Goal: Transaction & Acquisition: Purchase product/service

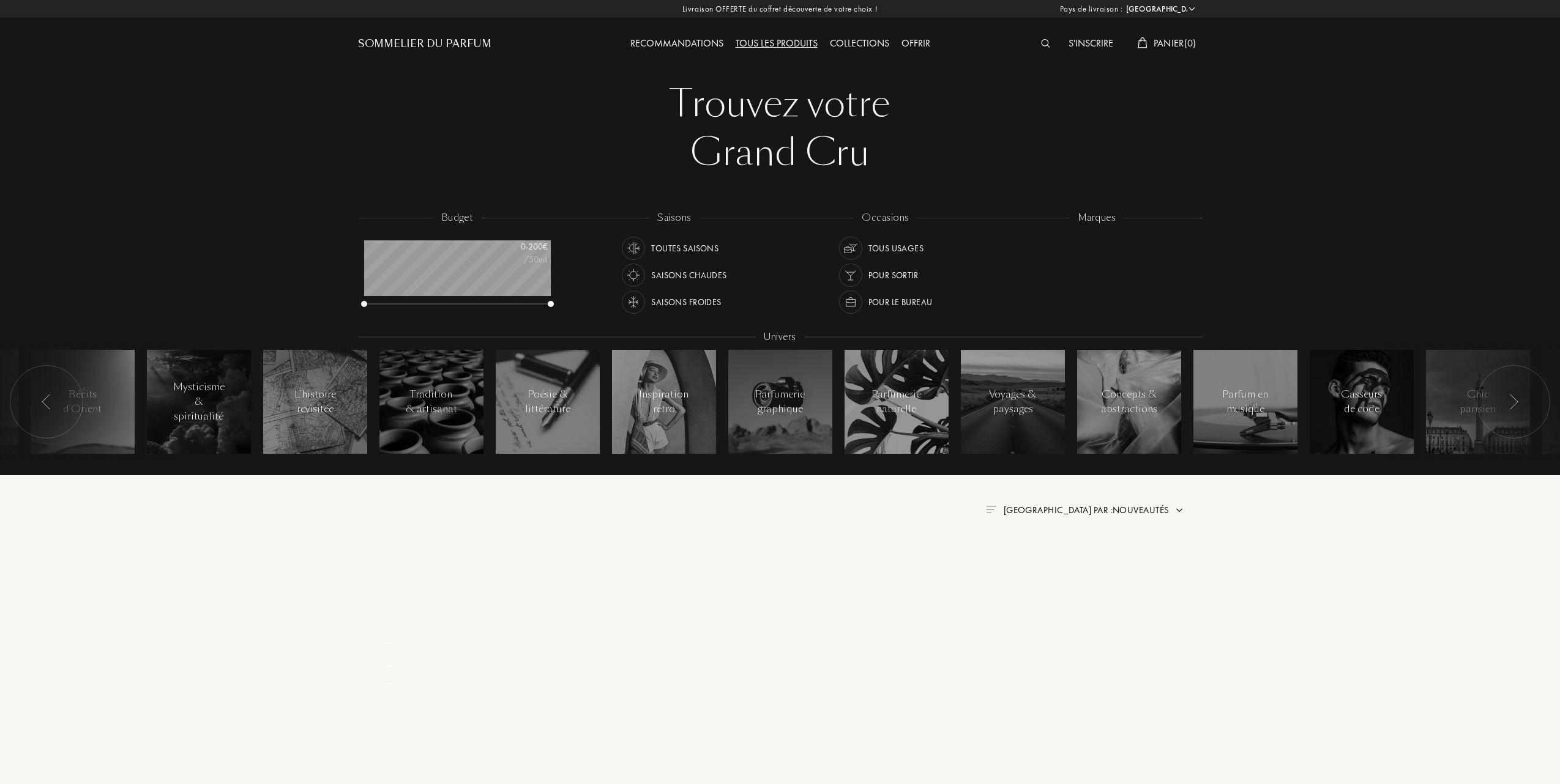
select select "FR"
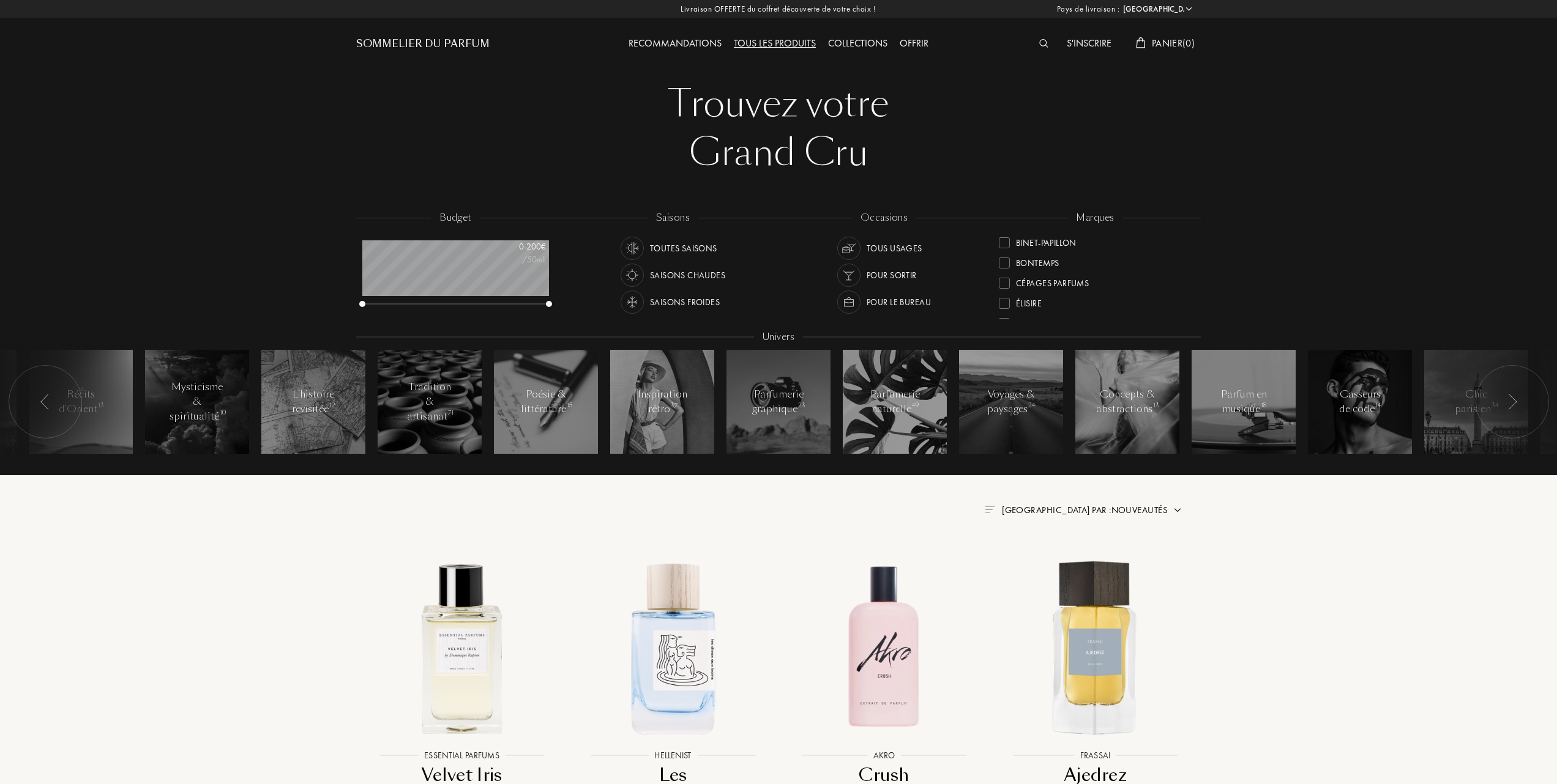
scroll to position [163, 0]
click at [1004, 239] on div at bounding box center [1004, 242] width 11 height 11
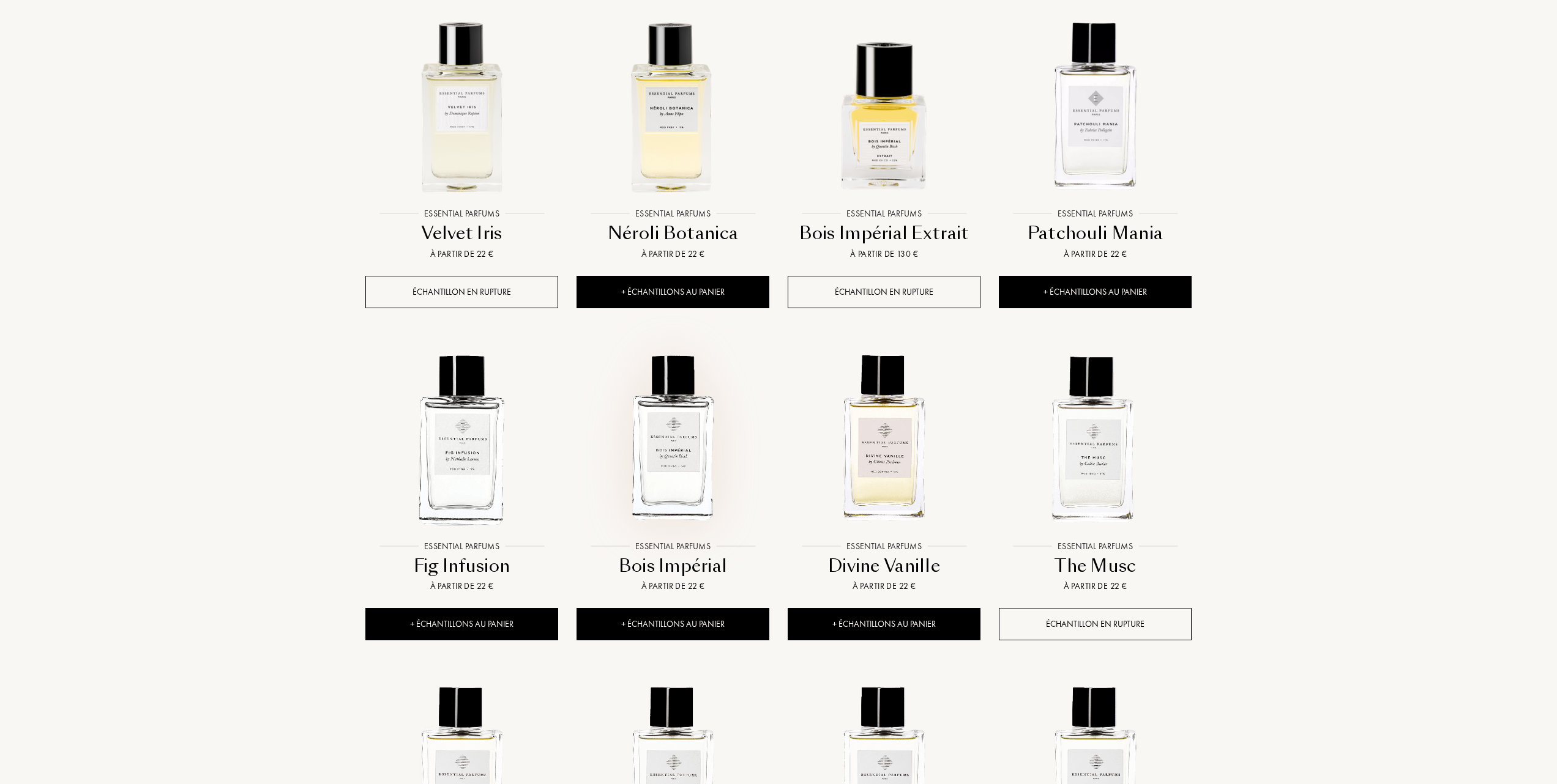
scroll to position [571, 0]
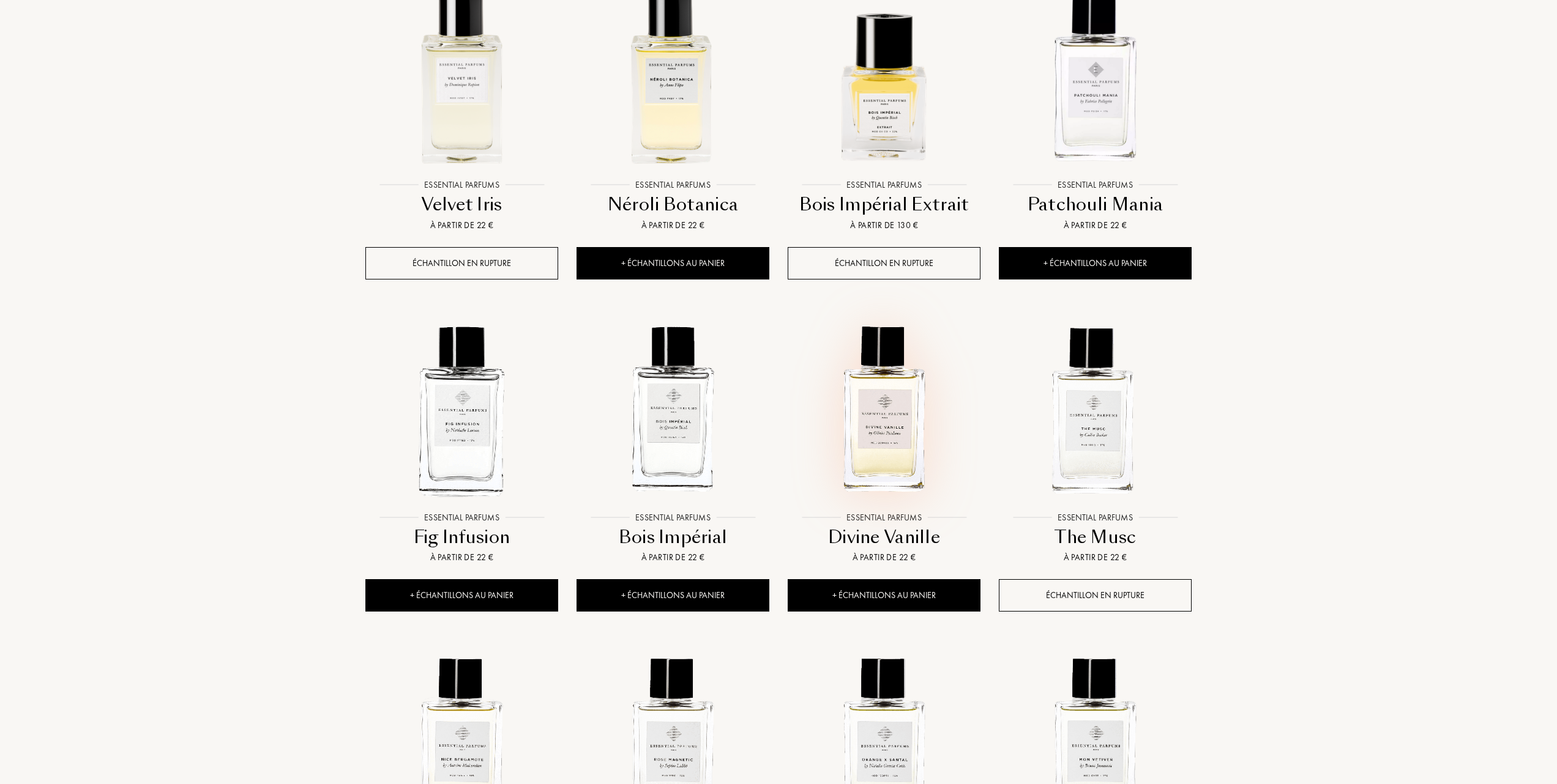
click at [881, 427] on img at bounding box center [884, 410] width 191 height 191
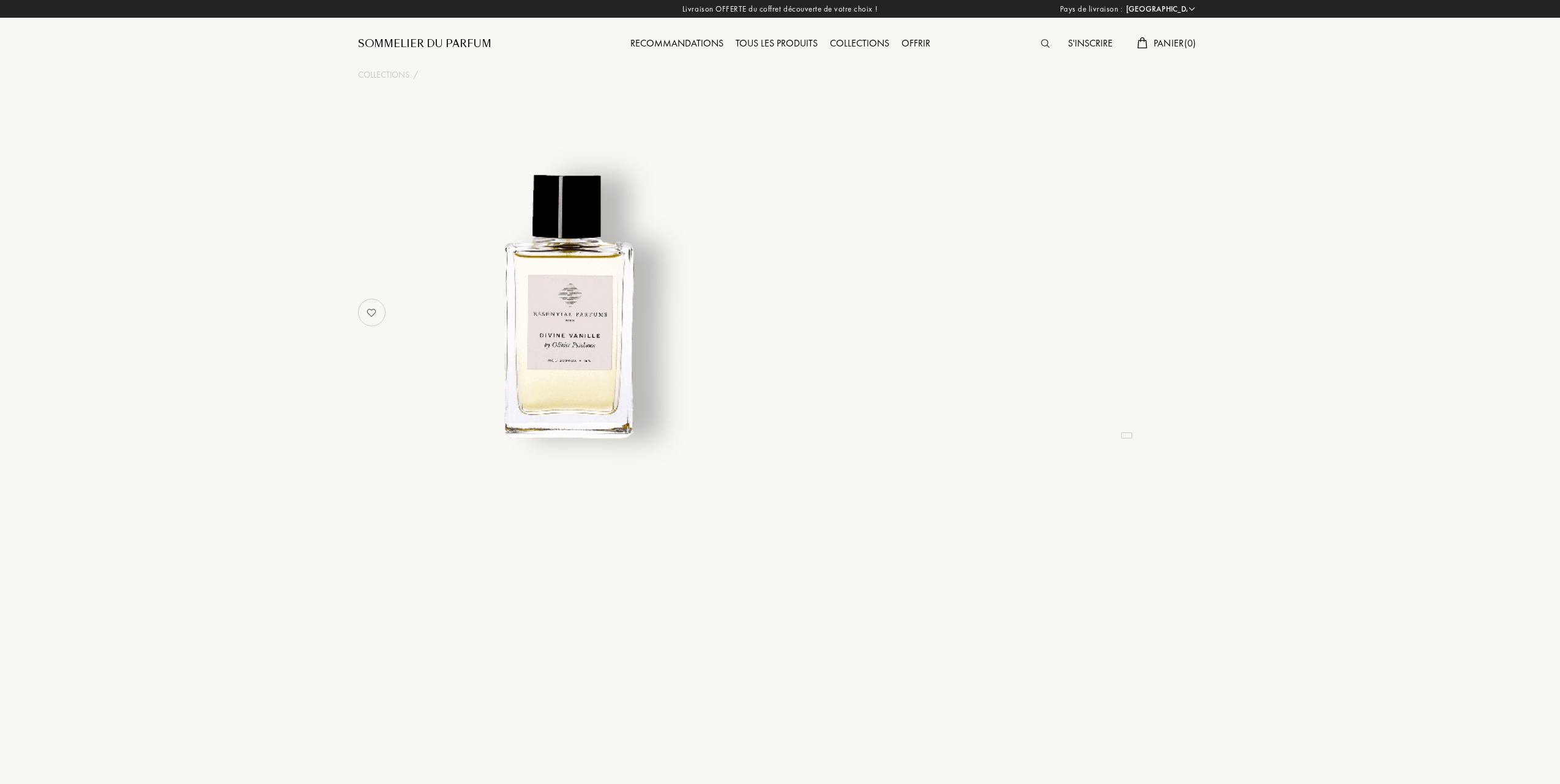
select select "FR"
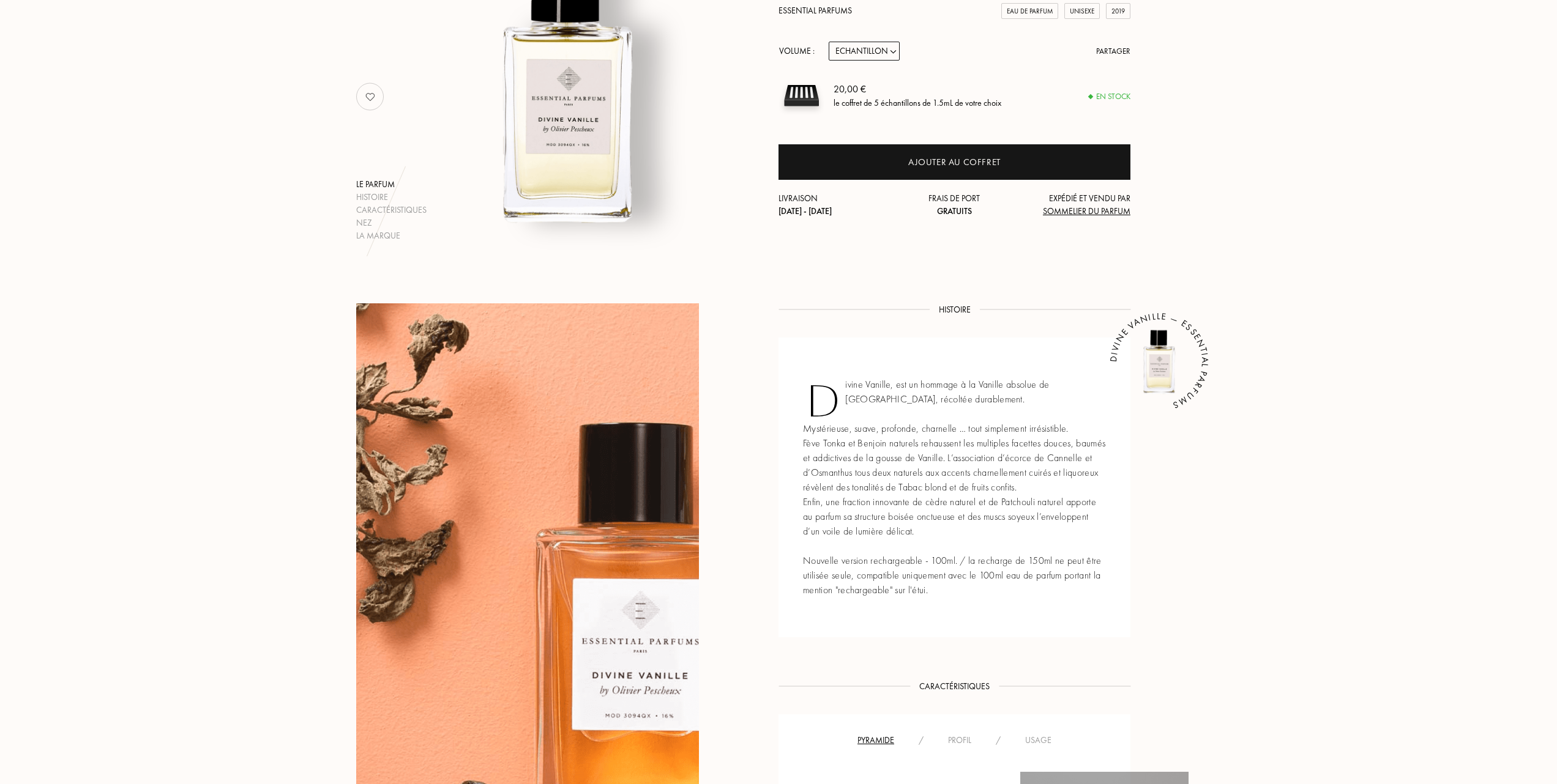
scroll to position [245, 0]
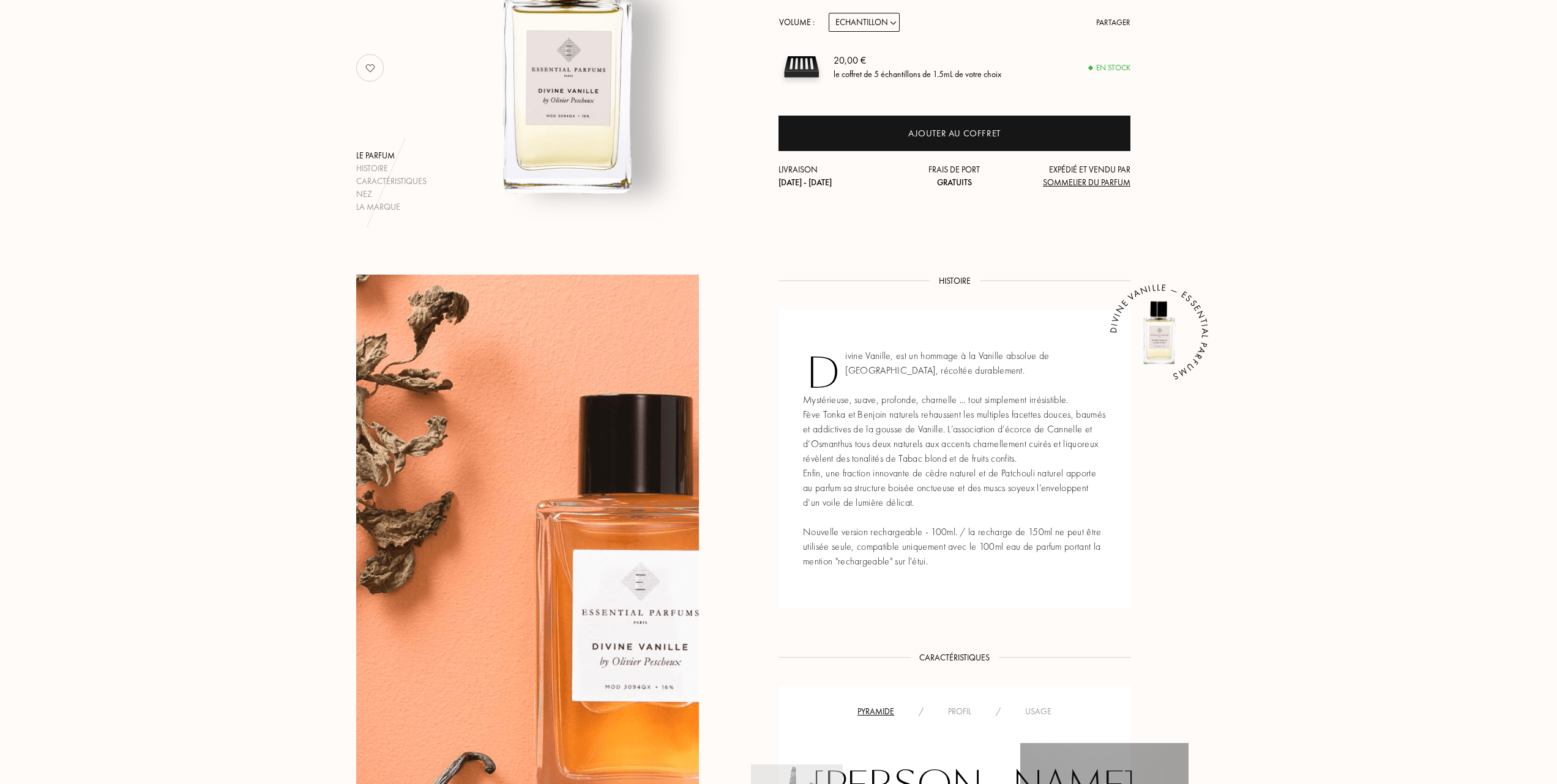
click at [1044, 705] on div "Usage" at bounding box center [1039, 711] width 51 height 13
